Goal: Communication & Community: Answer question/provide support

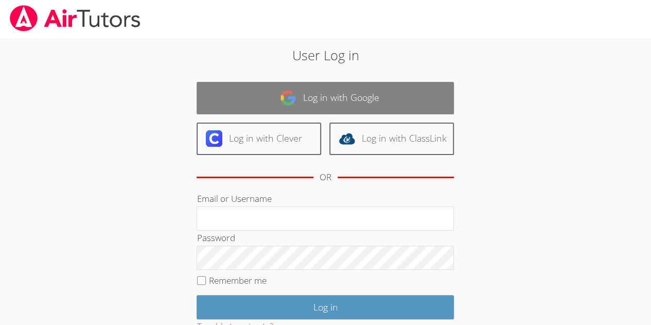
click at [307, 85] on link "Log in with Google" at bounding box center [325, 98] width 257 height 32
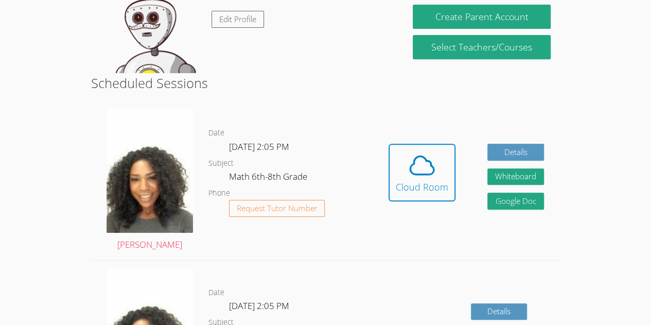
scroll to position [204, 0]
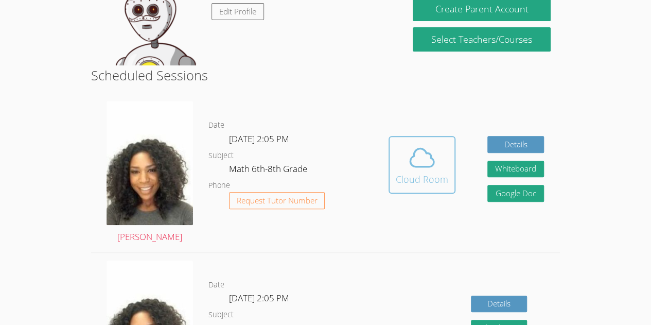
click at [412, 171] on icon at bounding box center [422, 157] width 29 height 29
click at [419, 162] on icon at bounding box center [422, 157] width 29 height 29
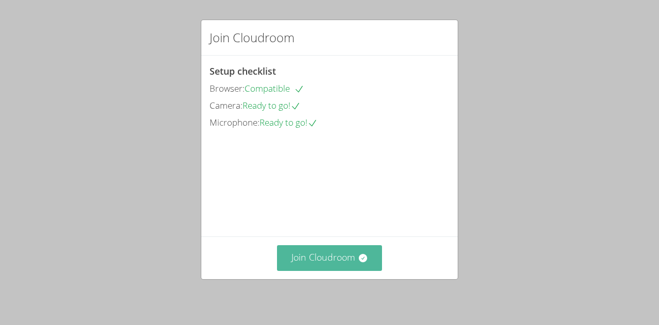
click at [306, 257] on button "Join Cloudroom" at bounding box center [330, 257] width 106 height 25
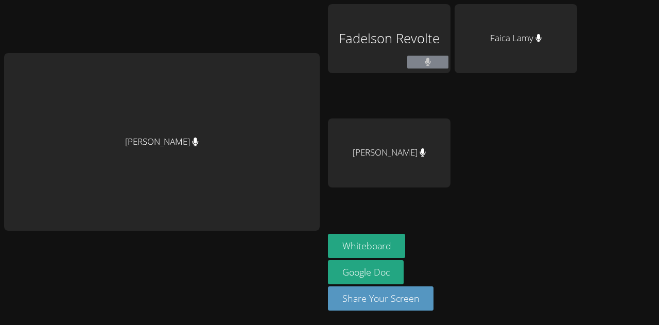
click at [267, 108] on div "Michelle Dupin" at bounding box center [162, 142] width 316 height 178
click at [258, 111] on div "Michelle Dupin" at bounding box center [162, 142] width 316 height 178
click at [346, 64] on div "Fadelson Revolte" at bounding box center [389, 38] width 123 height 69
click at [430, 61] on button at bounding box center [427, 62] width 41 height 13
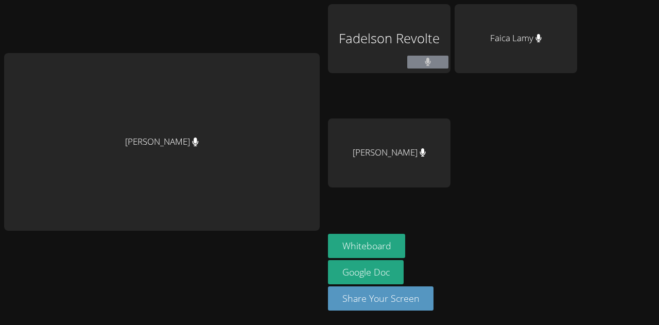
click at [415, 77] on div "Fadelson Revolte" at bounding box center [389, 59] width 123 height 110
click at [401, 176] on div "Leynie Delva" at bounding box center [389, 152] width 123 height 69
click at [215, 107] on div "Michelle Dupin" at bounding box center [162, 142] width 316 height 178
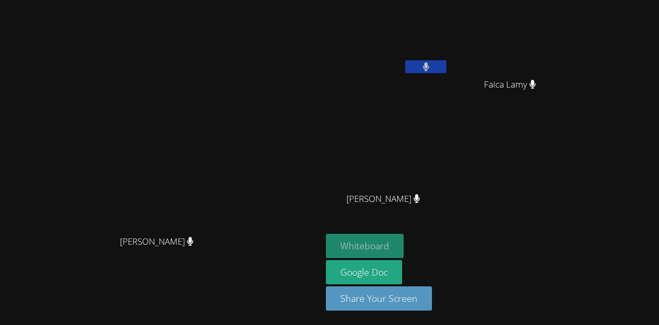
click at [404, 248] on button "Whiteboard" at bounding box center [365, 246] width 78 height 24
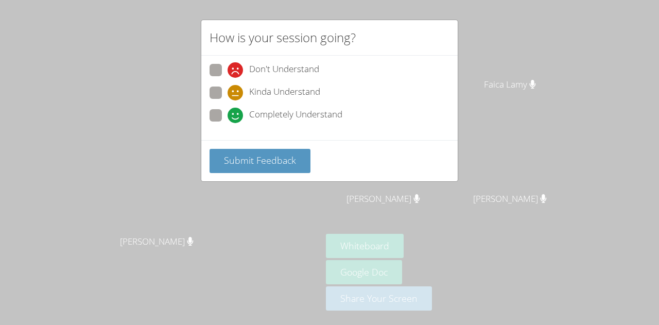
click at [228, 123] on span at bounding box center [228, 123] width 0 height 0
click at [228, 118] on input "Completely Understand" at bounding box center [232, 113] width 9 height 9
radio input "true"
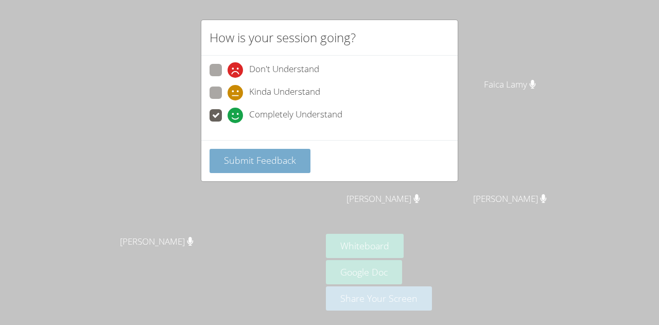
click at [236, 162] on span "Submit Feedback" at bounding box center [260, 160] width 72 height 12
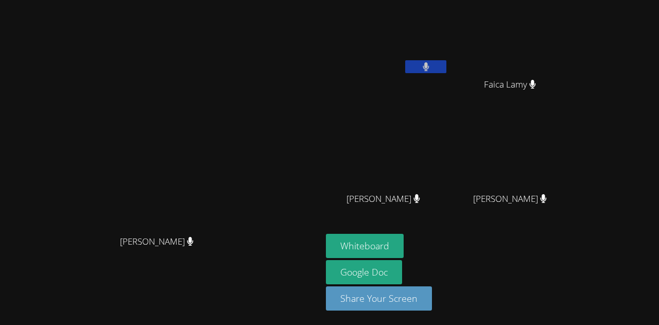
drag, startPoint x: 455, startPoint y: 122, endPoint x: 466, endPoint y: -62, distance: 184.7
click at [466, 0] on html "Michelle Dupin Michelle Dupin Fadelson Revolte Faica Lamy Faica Lamy Leynie Del…" at bounding box center [329, 162] width 659 height 325
click at [238, 130] on video at bounding box center [161, 142] width 154 height 177
